Goal: Task Accomplishment & Management: Use online tool/utility

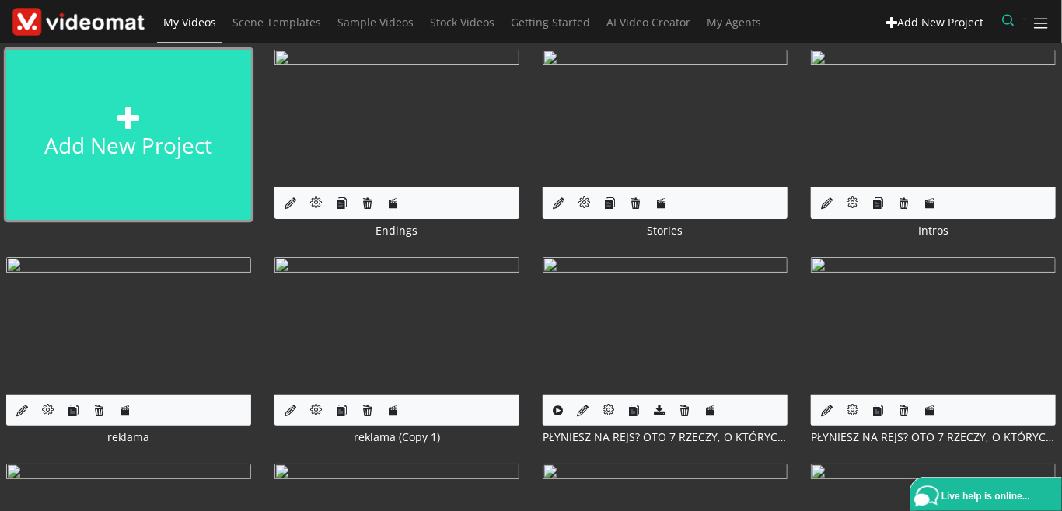
click at [121, 152] on link "Add new project" at bounding box center [128, 135] width 245 height 170
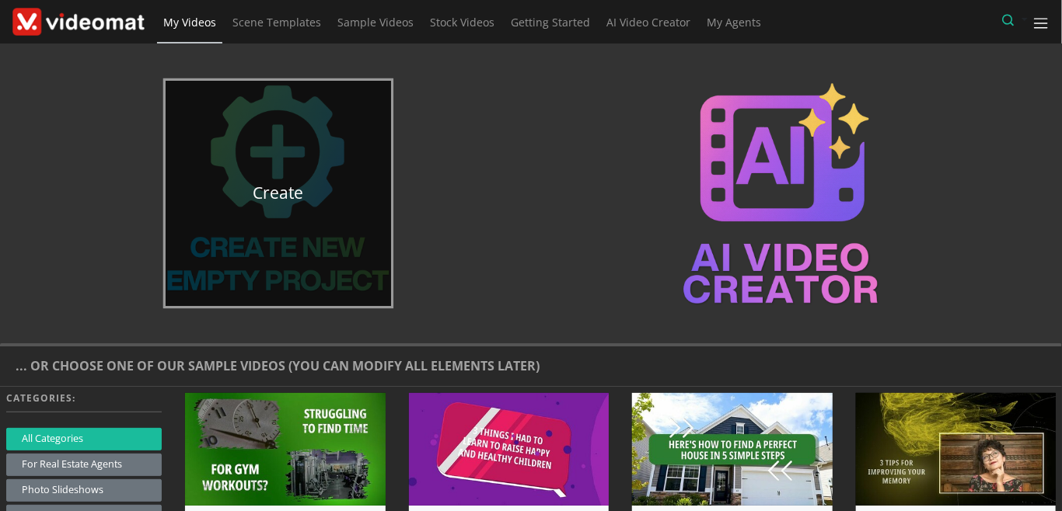
click at [288, 181] on link "Create" at bounding box center [278, 193] width 225 height 225
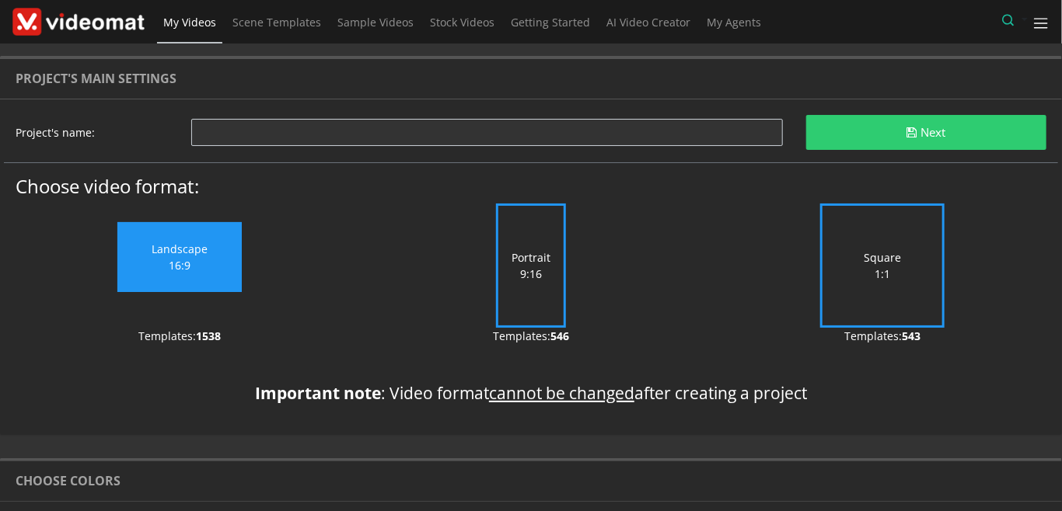
click at [875, 284] on label "Square 1:1" at bounding box center [882, 266] width 124 height 124
click at [0, 0] on input "Square 1:1" at bounding box center [0, 0] width 0 height 0
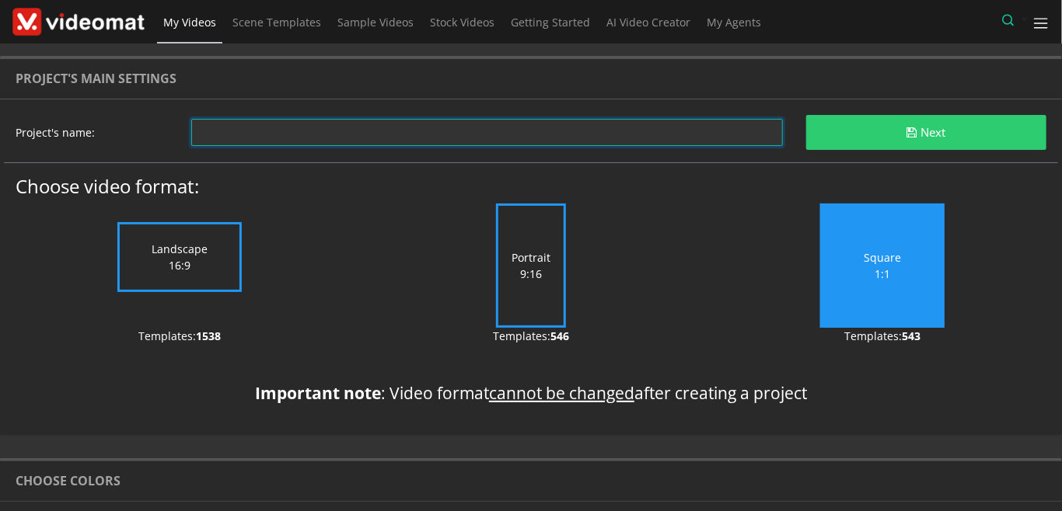
click at [339, 141] on input "text" at bounding box center [486, 132] width 591 height 27
drag, startPoint x: 256, startPoint y: 132, endPoint x: 140, endPoint y: 127, distance: 116.7
click at [191, 127] on input "test" at bounding box center [486, 132] width 591 height 27
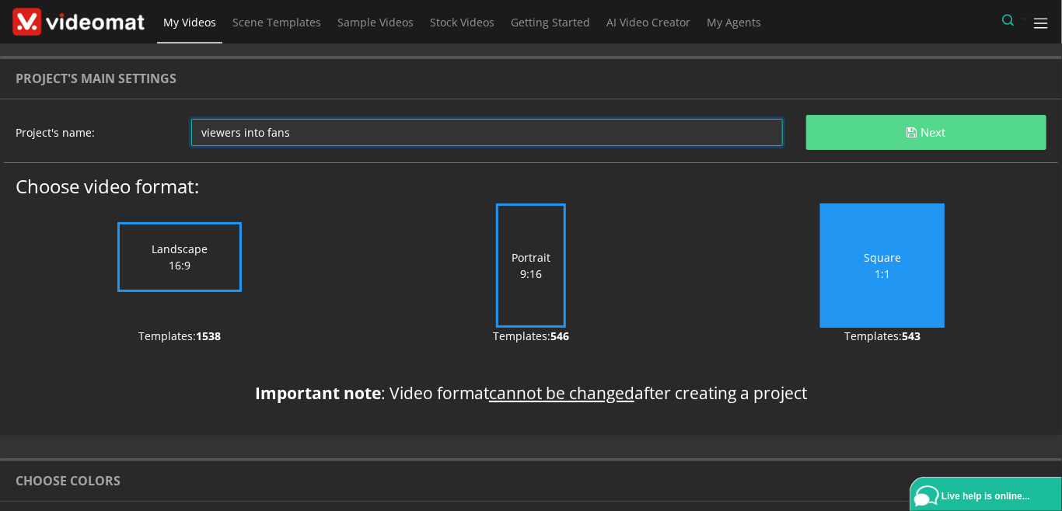
type input "viewers into fans"
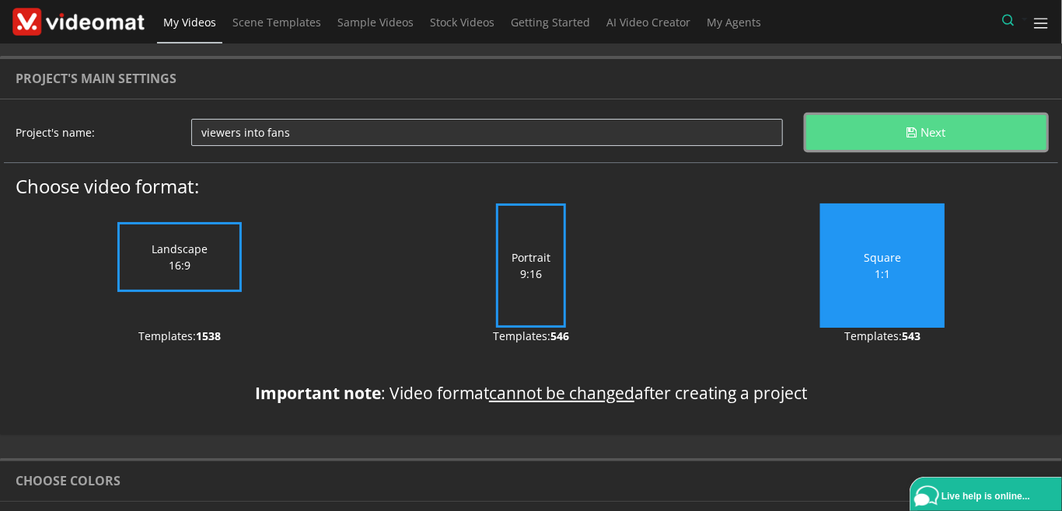
click at [884, 133] on button "Next" at bounding box center [926, 132] width 240 height 35
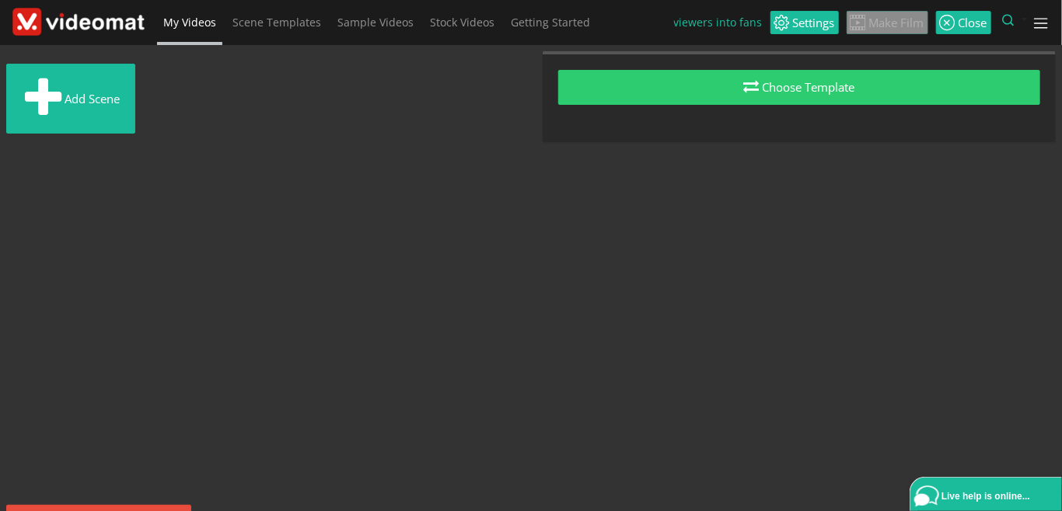
click at [197, 21] on span "My Videos" at bounding box center [189, 22] width 53 height 15
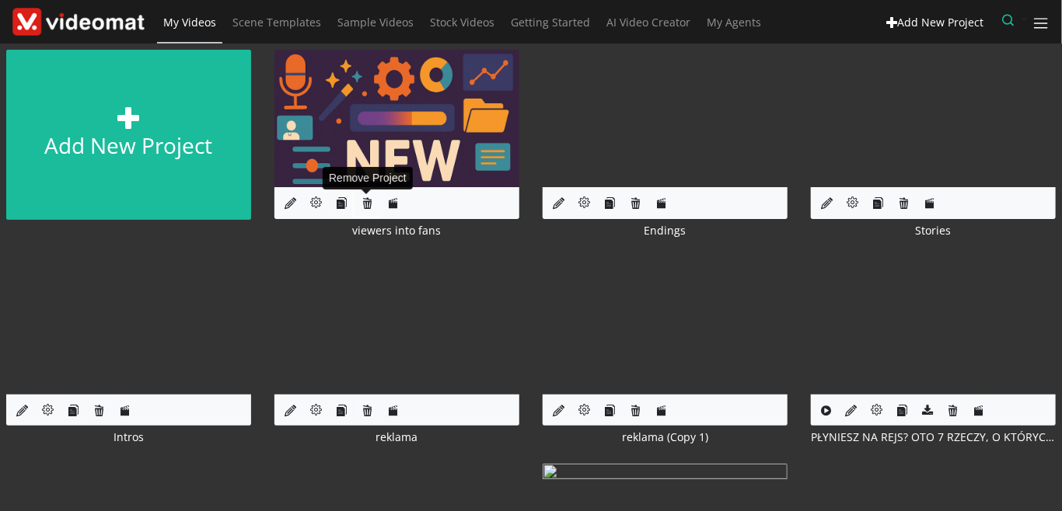
click at [365, 204] on icon at bounding box center [367, 203] width 12 height 12
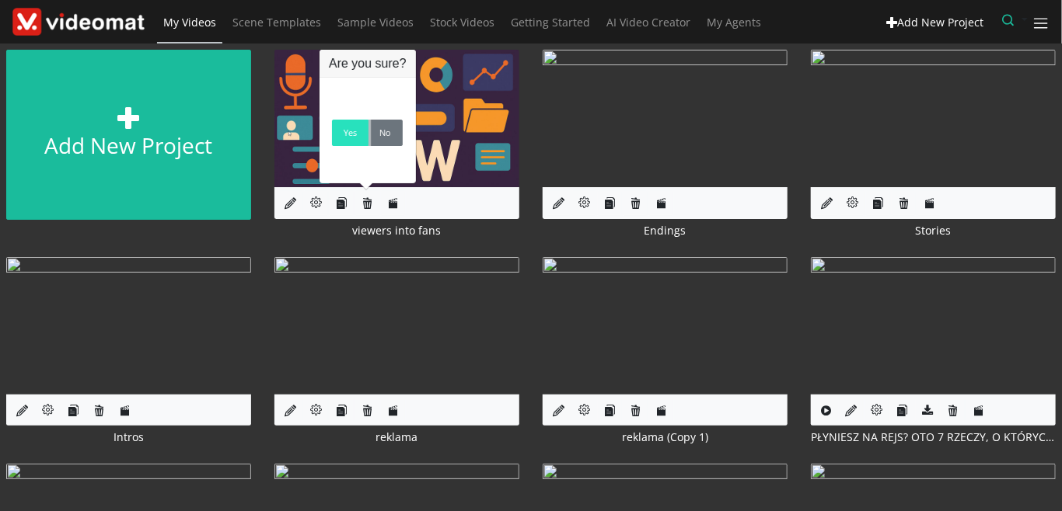
click at [351, 140] on link "Yes" at bounding box center [350, 133] width 37 height 26
